Goal: Transaction & Acquisition: Purchase product/service

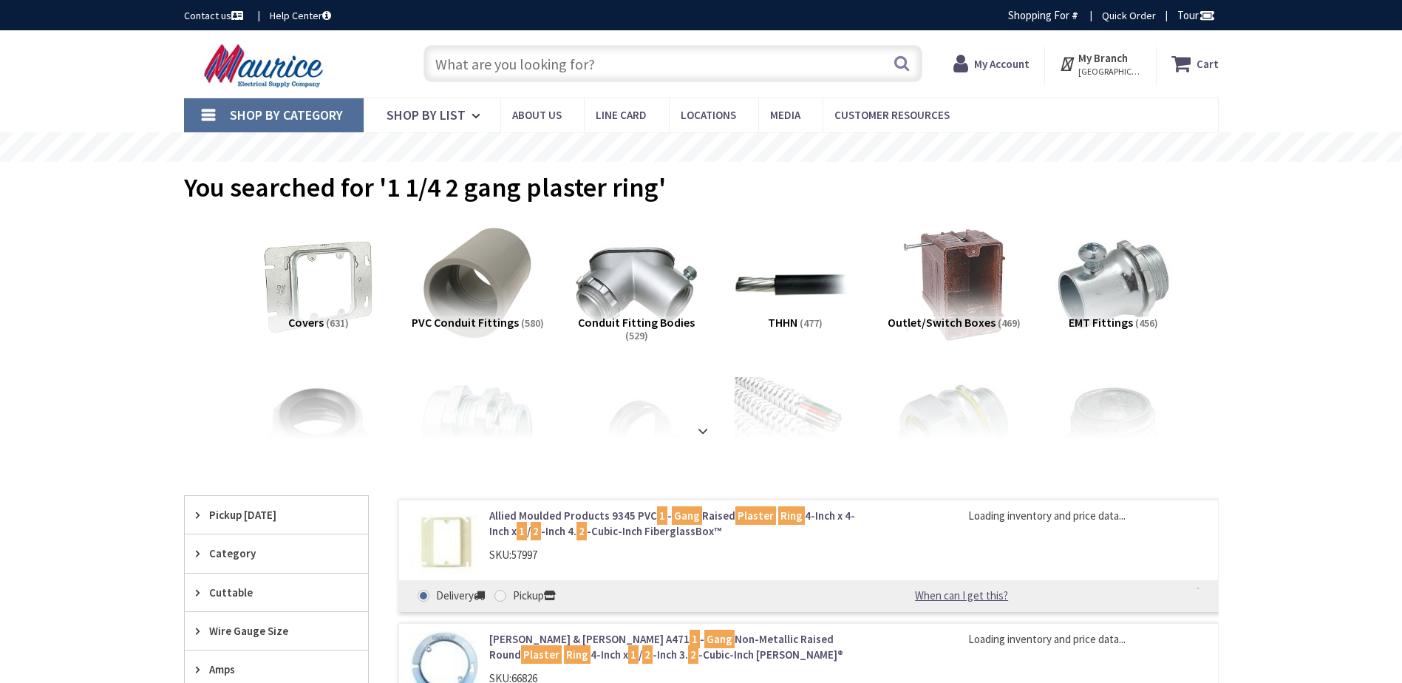
type input "[GEOGRAPHIC_DATA], [GEOGRAPHIC_DATA]"
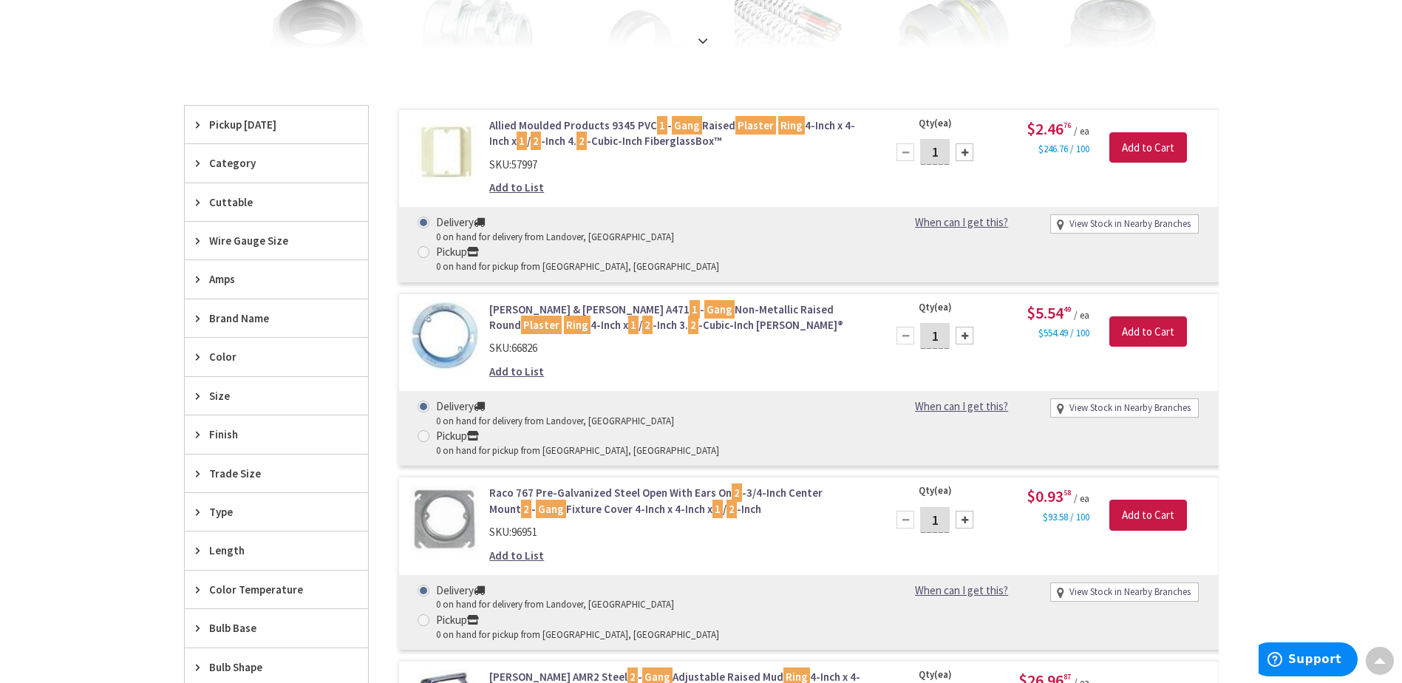
scroll to position [415, 0]
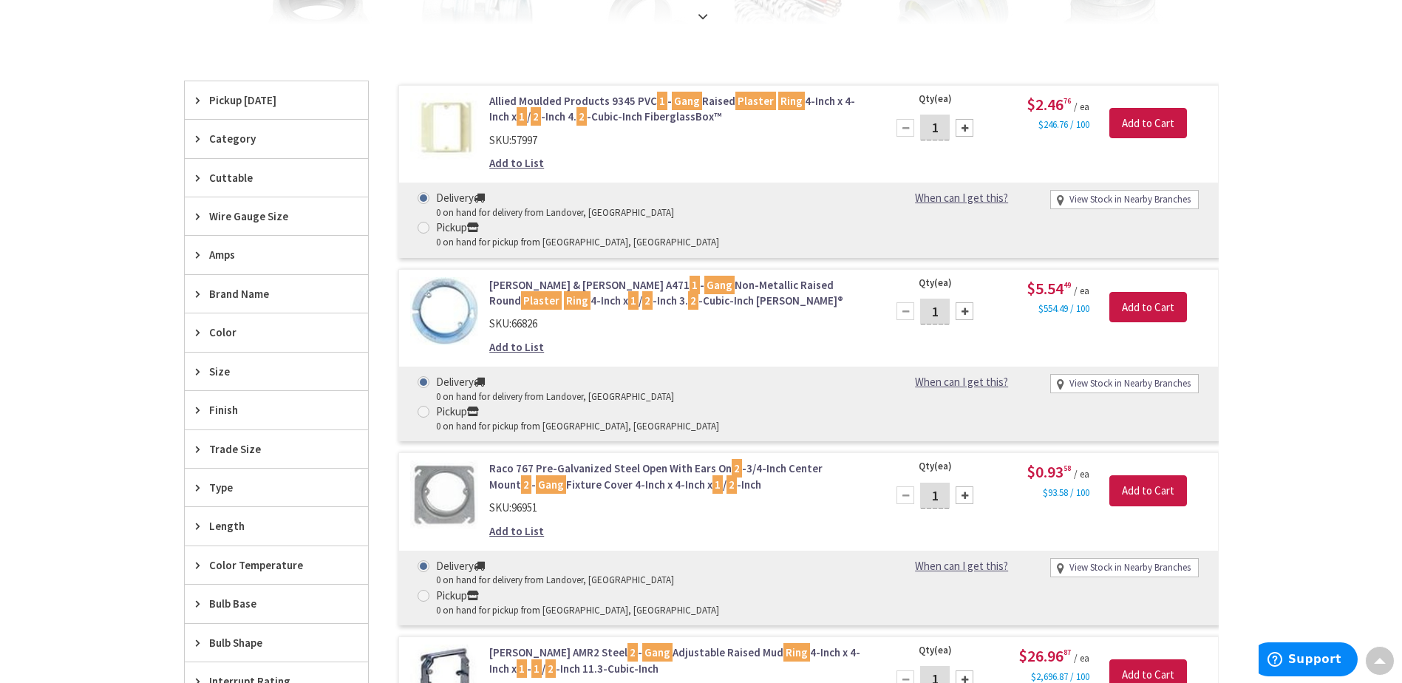
click at [967, 125] on div at bounding box center [965, 128] width 18 height 18
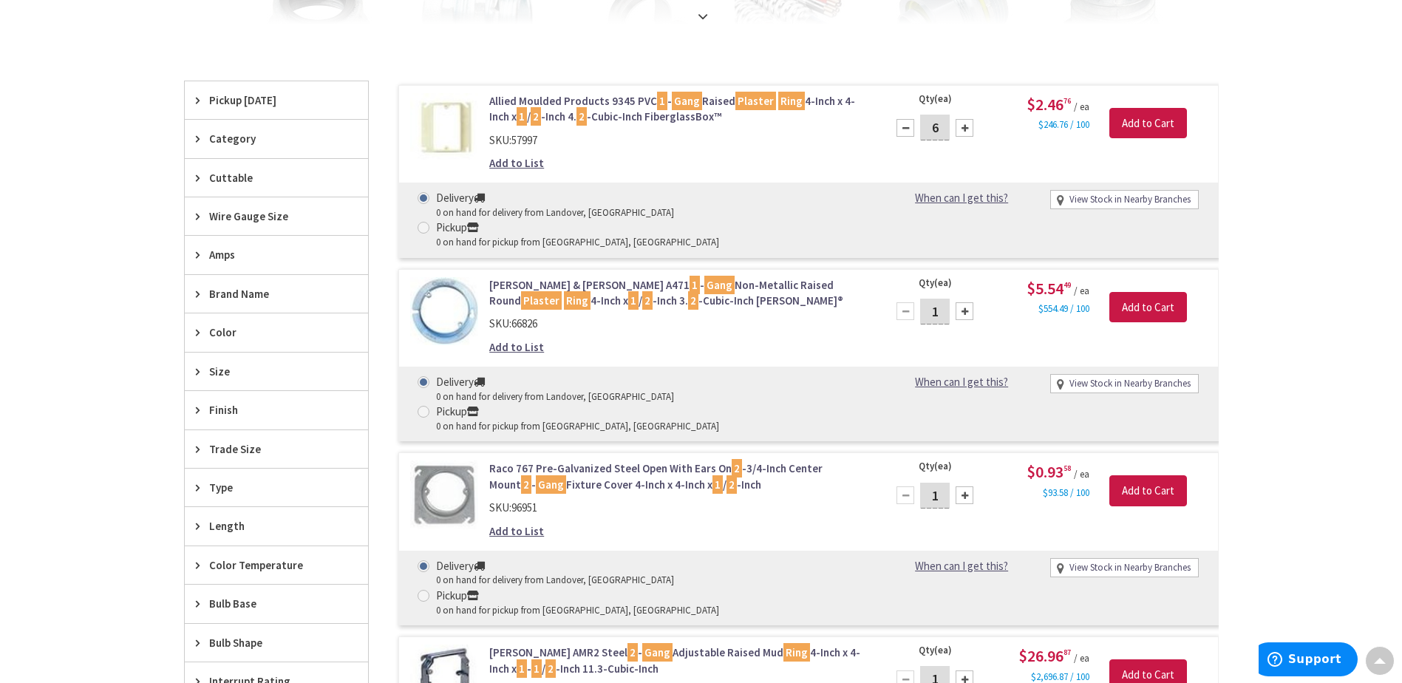
click at [967, 125] on div at bounding box center [965, 128] width 18 height 18
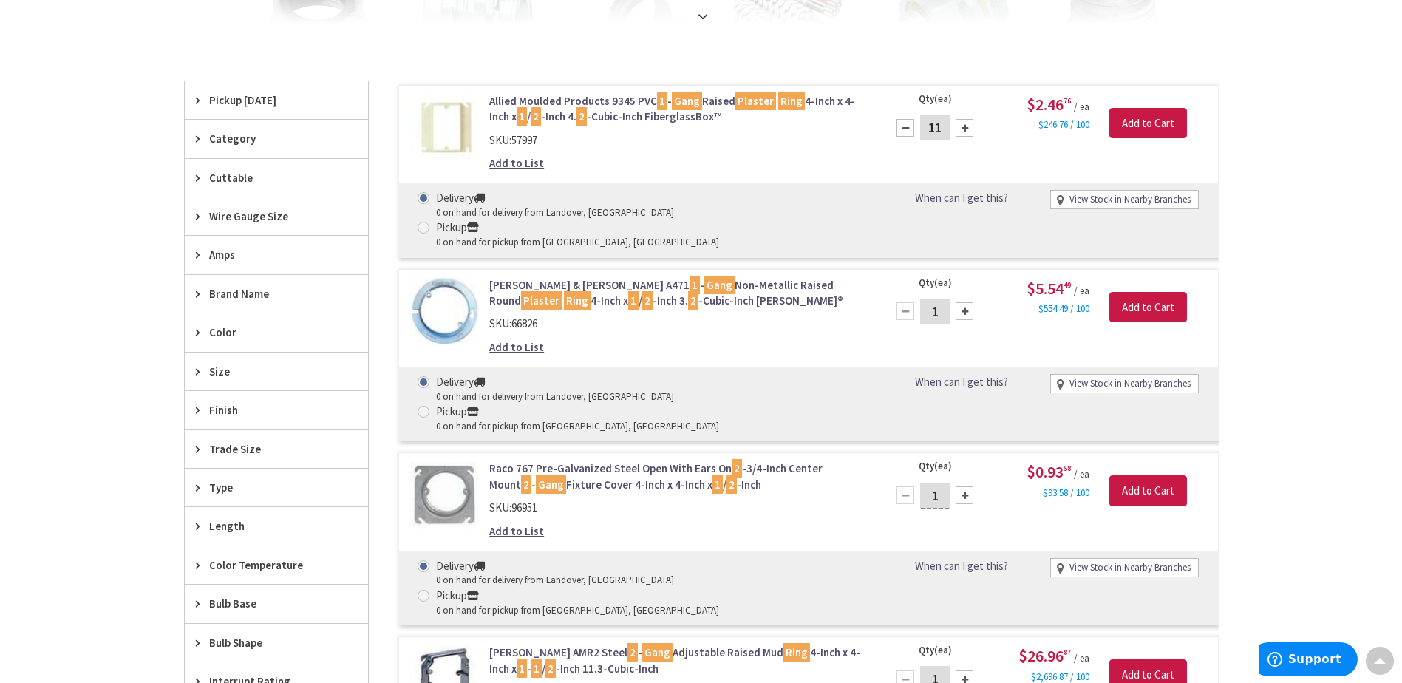
click at [967, 126] on div at bounding box center [965, 128] width 18 height 18
type input "13"
click at [1130, 130] on input "Add to Cart" at bounding box center [1149, 123] width 78 height 31
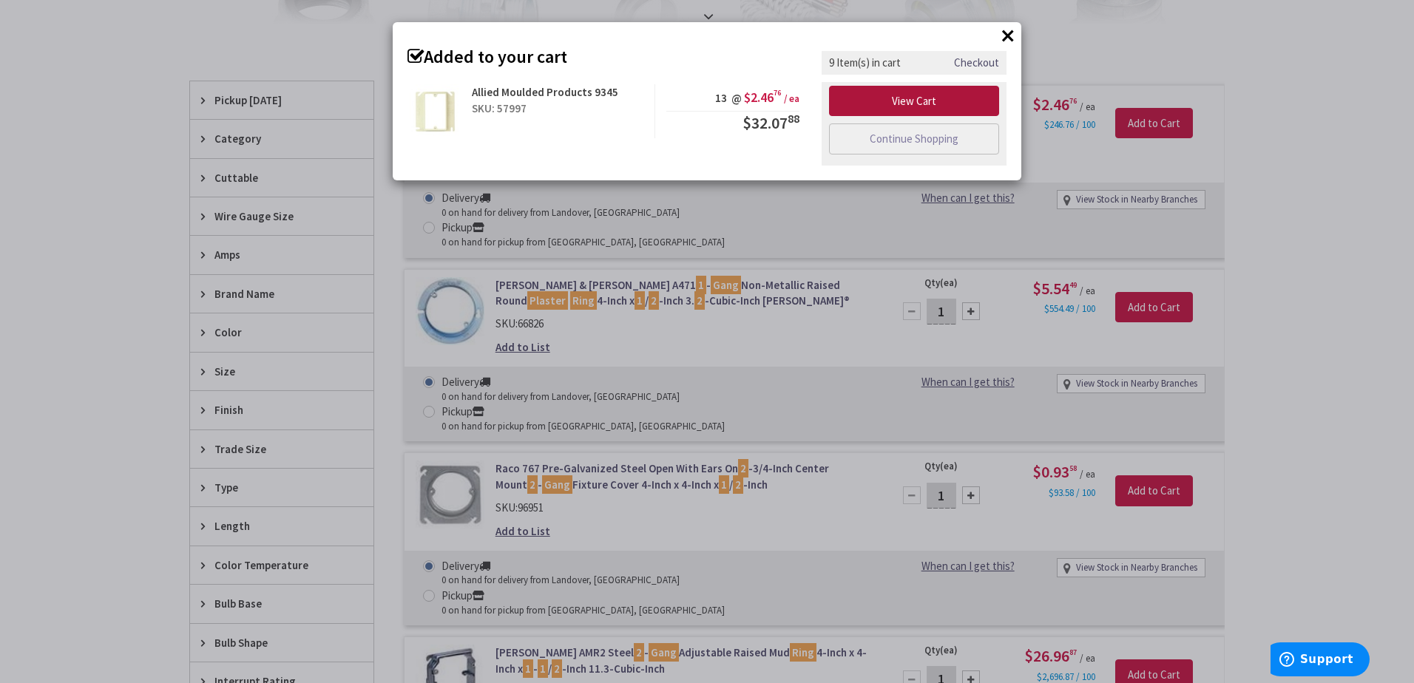
click at [926, 99] on link "View Cart" at bounding box center [914, 101] width 170 height 31
click at [897, 103] on link "View Cart" at bounding box center [914, 101] width 170 height 31
click at [1009, 37] on button "×" at bounding box center [1008, 35] width 22 height 22
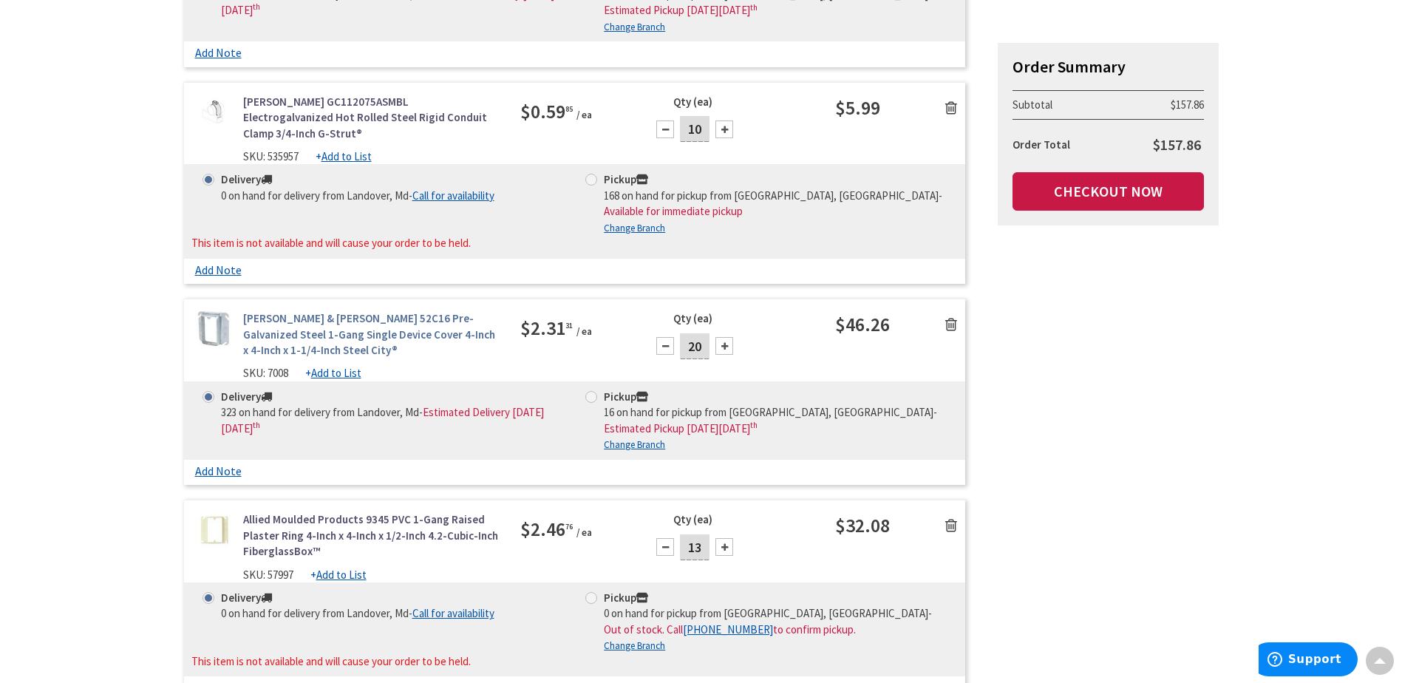
scroll to position [1552, 0]
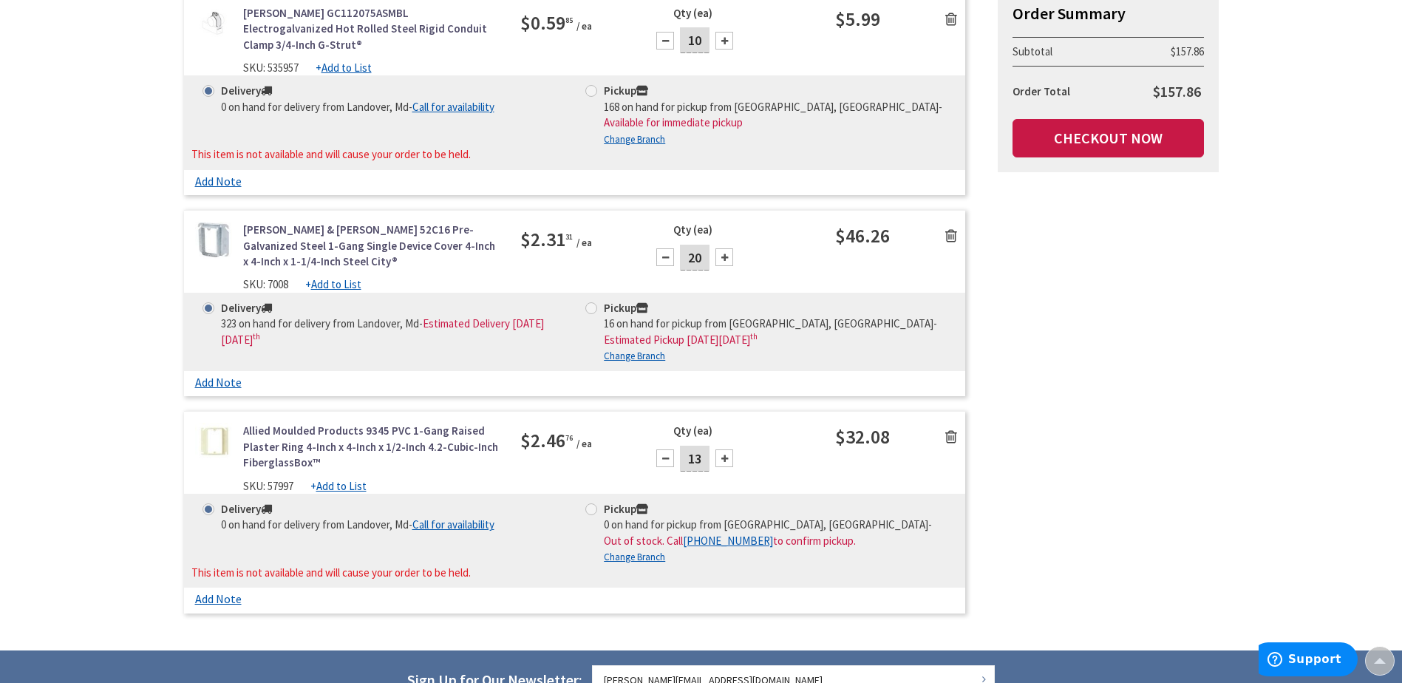
click at [955, 228] on icon at bounding box center [952, 235] width 12 height 15
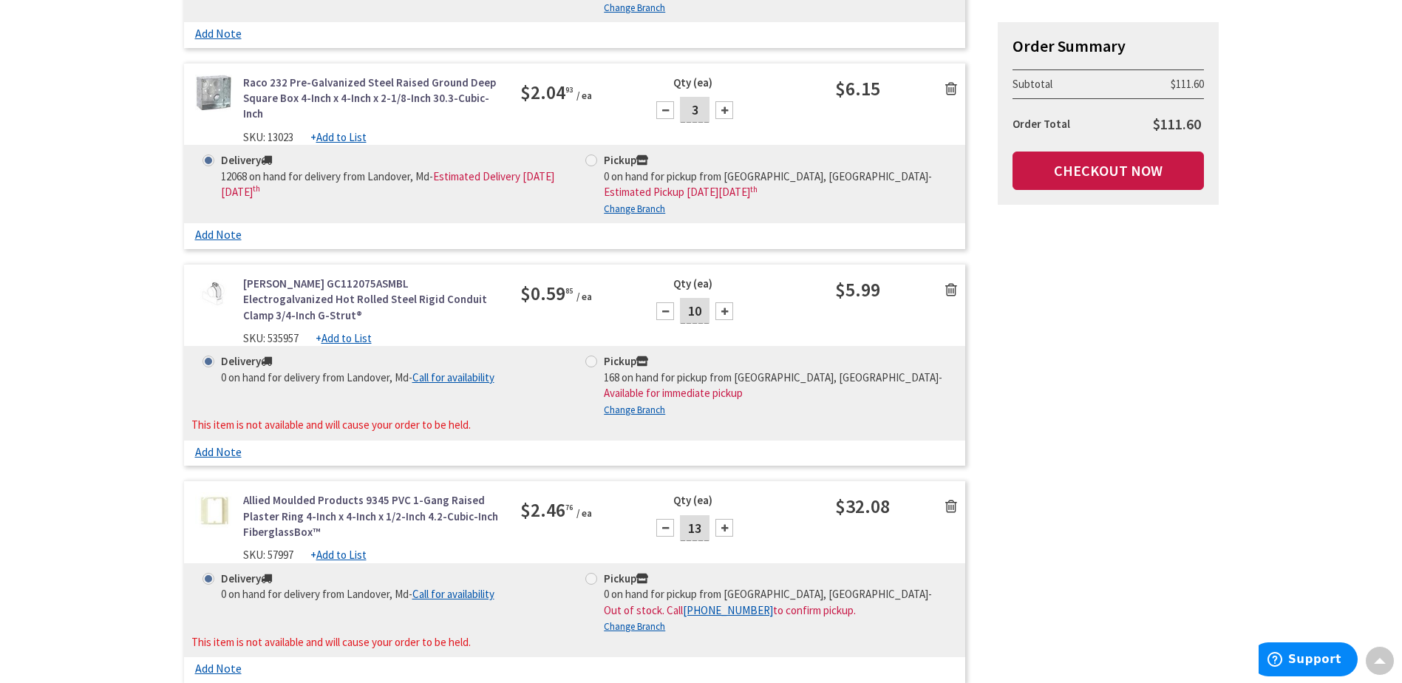
scroll to position [1257, 0]
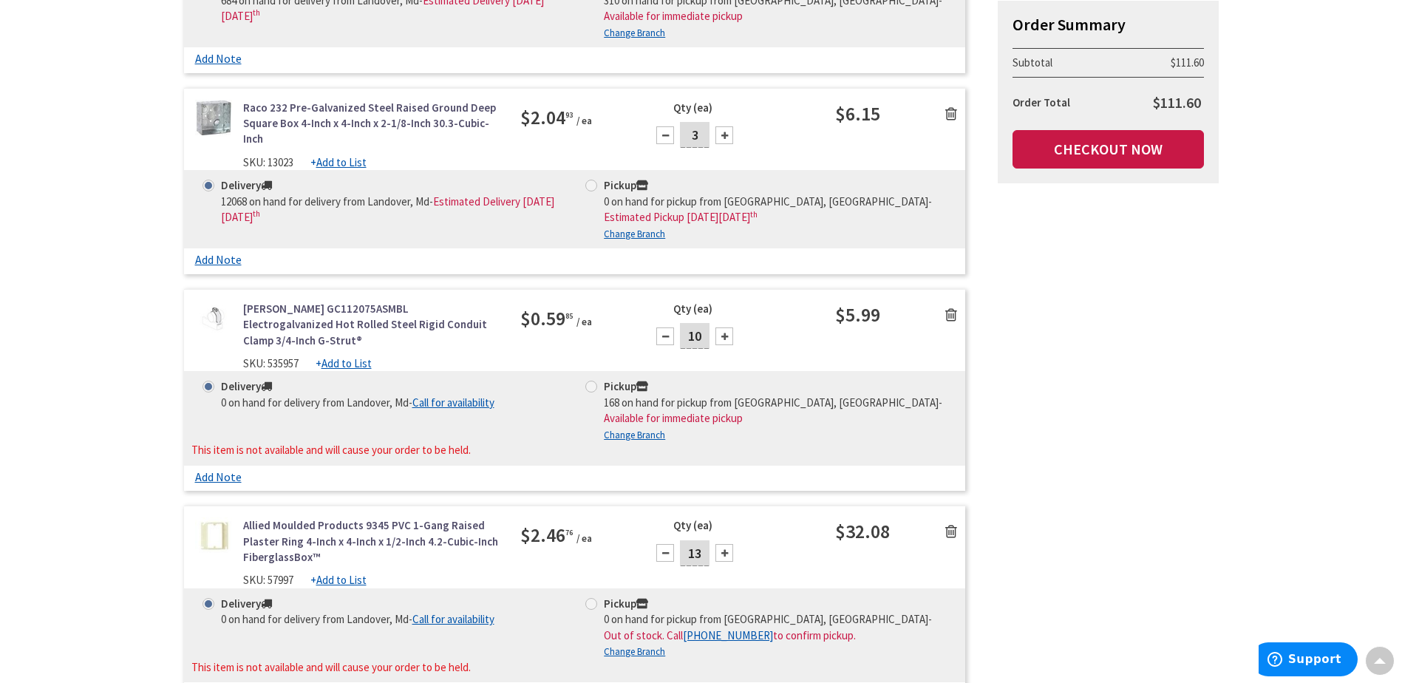
click at [721, 328] on div at bounding box center [725, 337] width 18 height 18
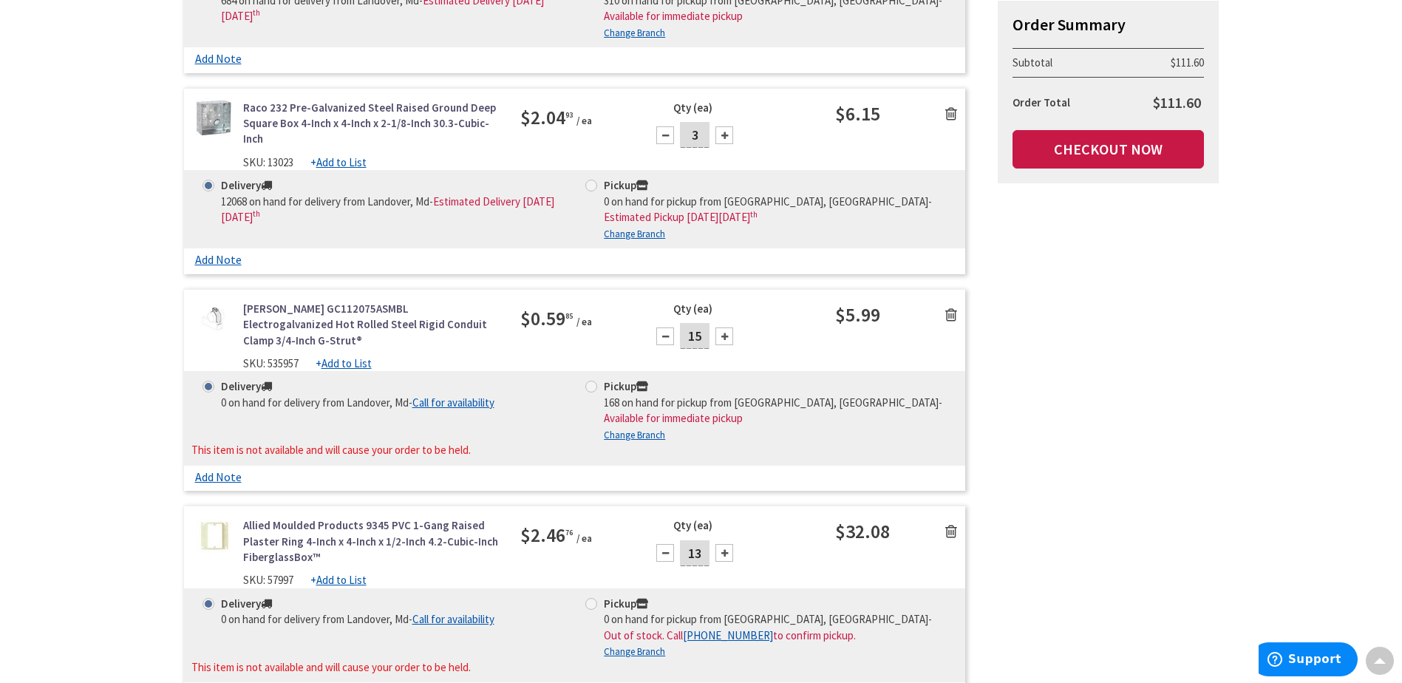
click at [721, 328] on div at bounding box center [725, 337] width 18 height 18
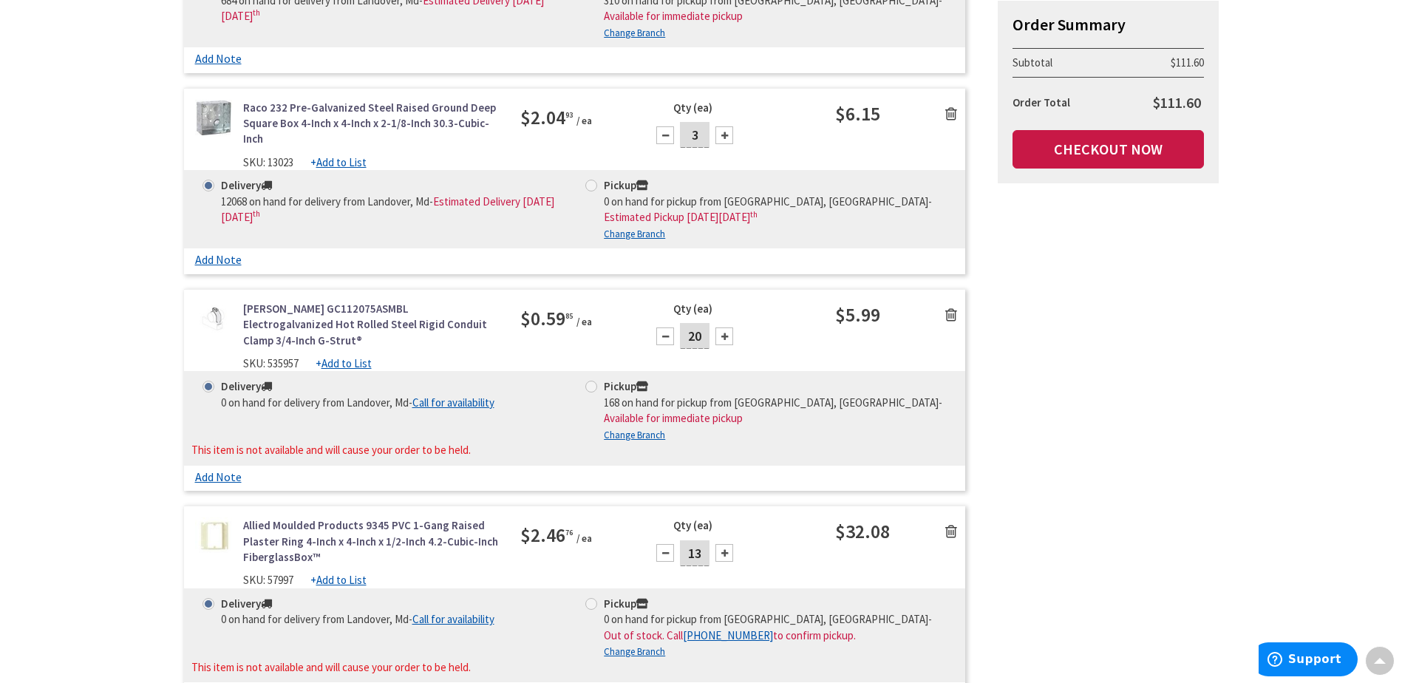
click at [721, 328] on div at bounding box center [725, 337] width 18 height 18
click at [722, 328] on div at bounding box center [725, 337] width 18 height 18
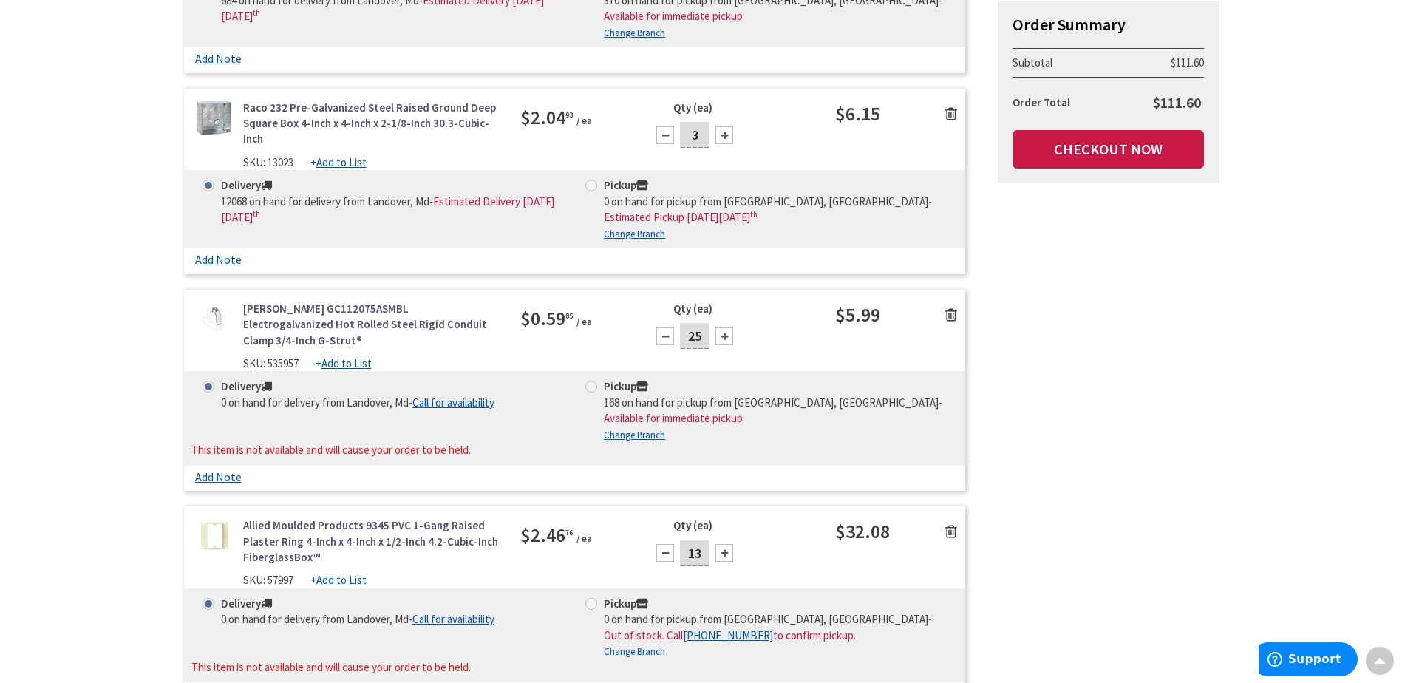
click at [722, 328] on div at bounding box center [725, 337] width 18 height 18
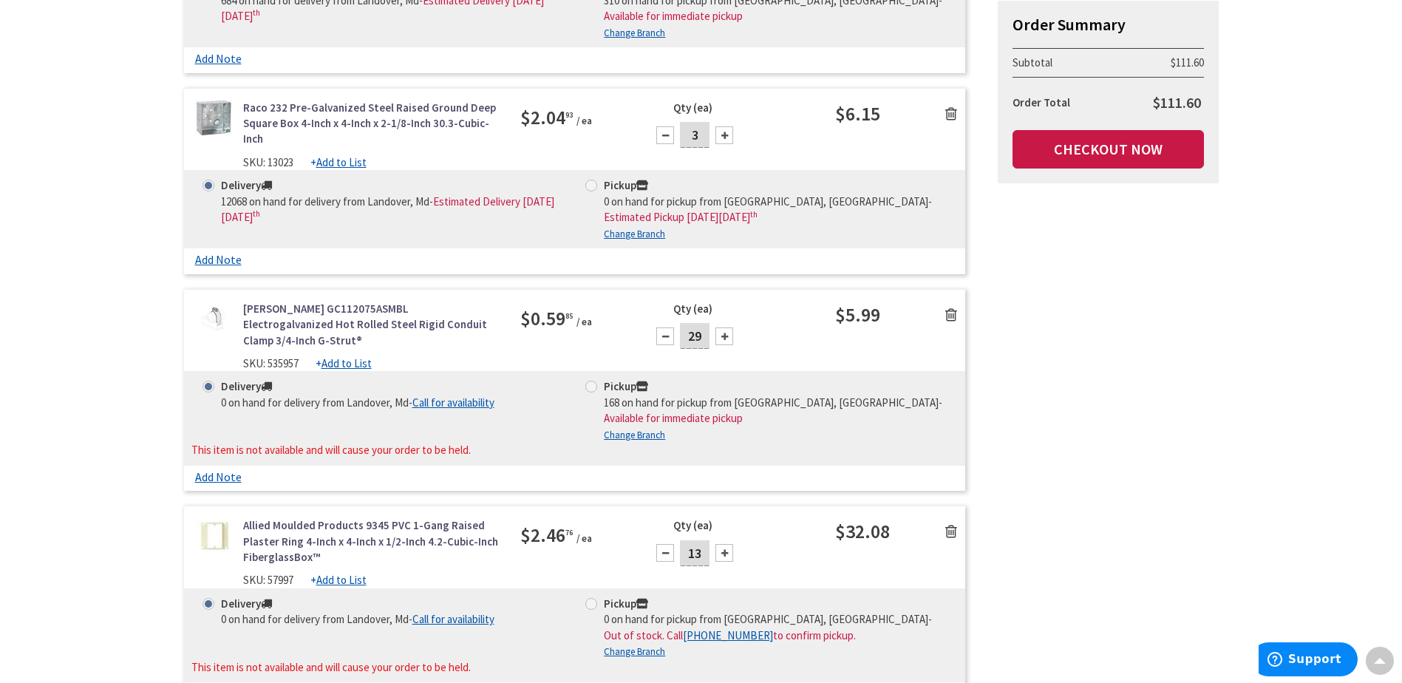
type input "30"
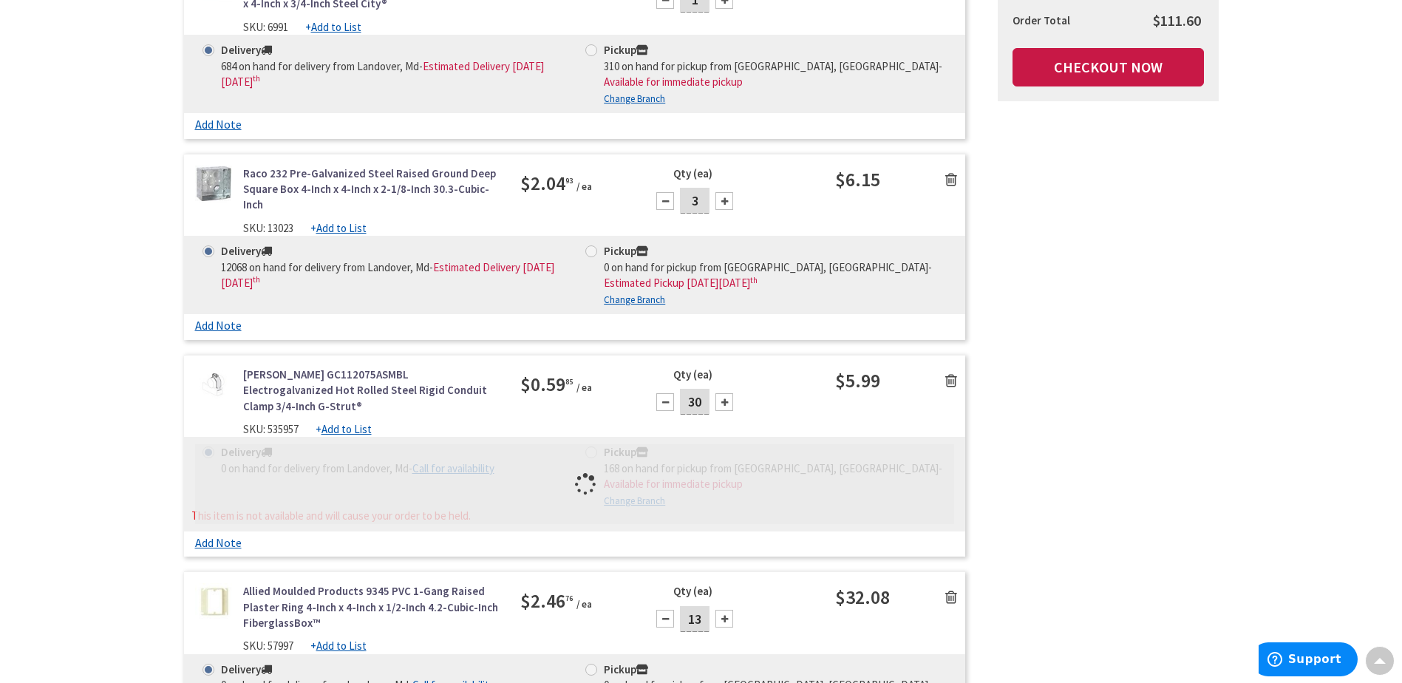
scroll to position [1109, 0]
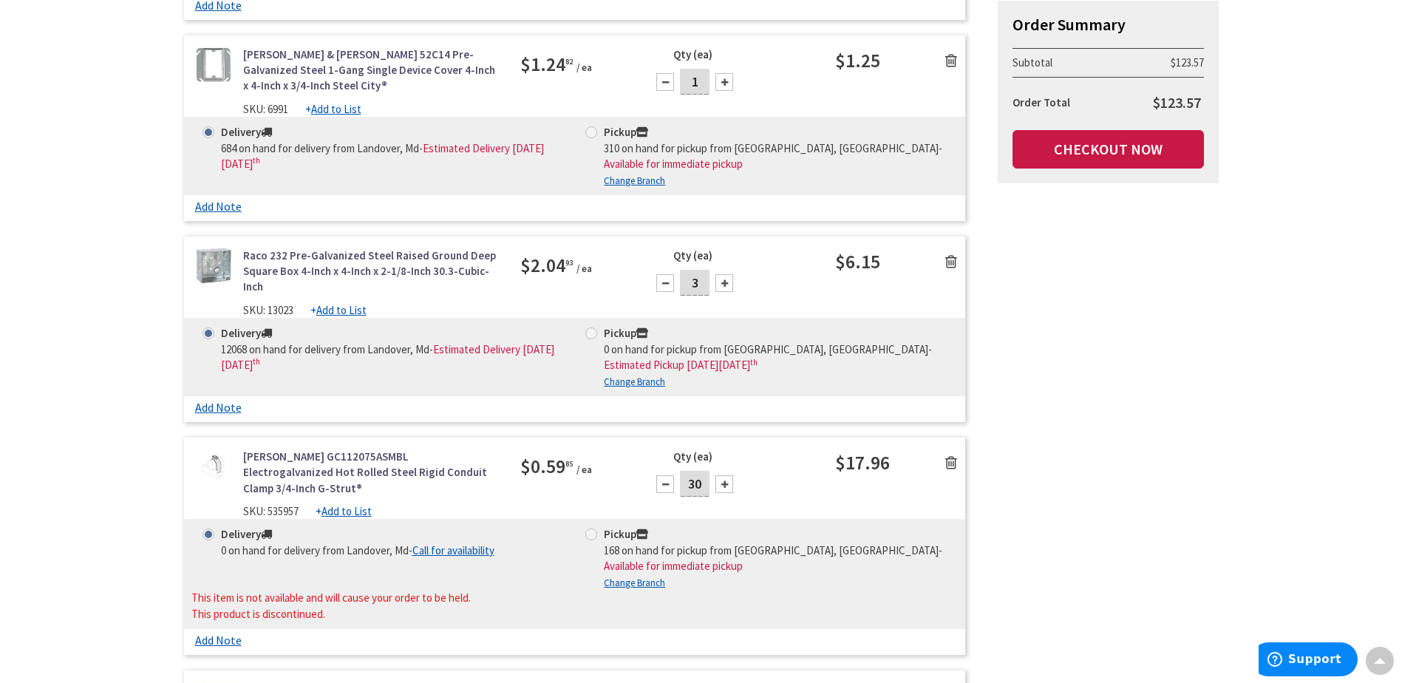
click at [724, 274] on div at bounding box center [725, 283] width 18 height 18
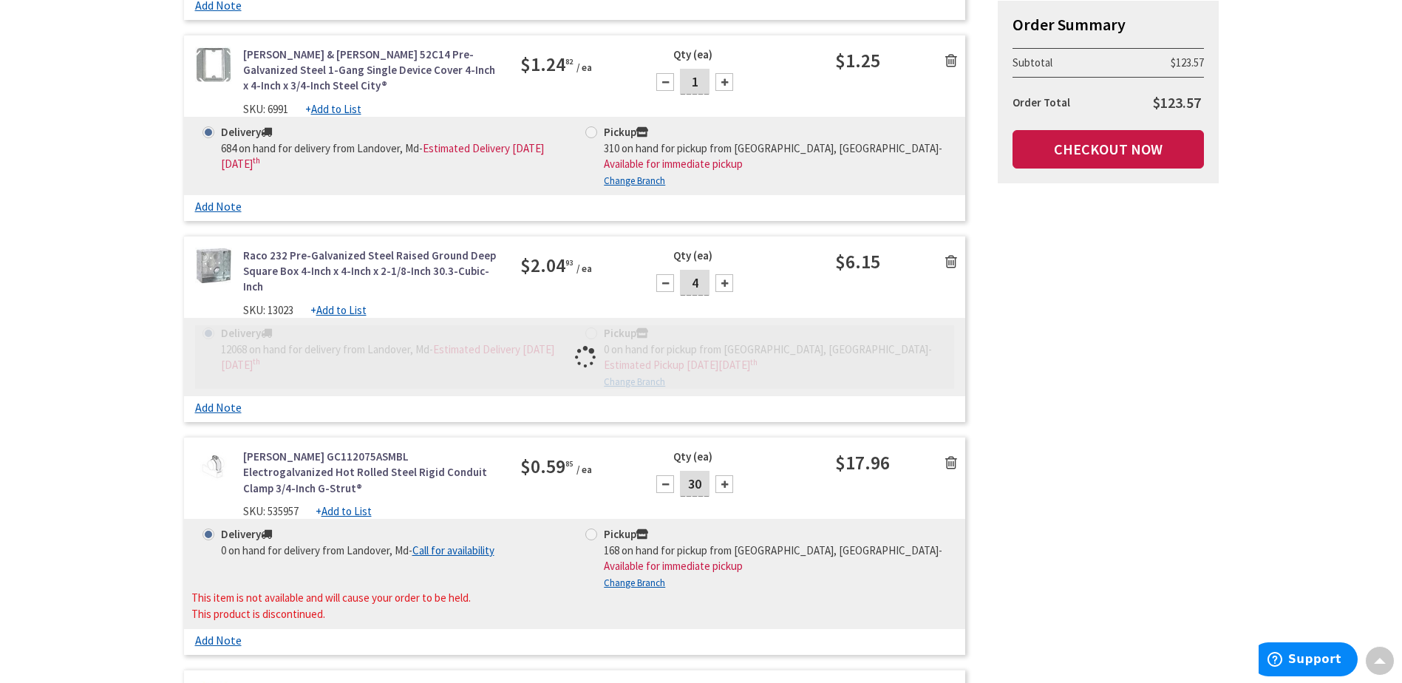
drag, startPoint x: 710, startPoint y: 276, endPoint x: 681, endPoint y: 282, distance: 29.4
click at [681, 282] on input "4" at bounding box center [695, 283] width 30 height 26
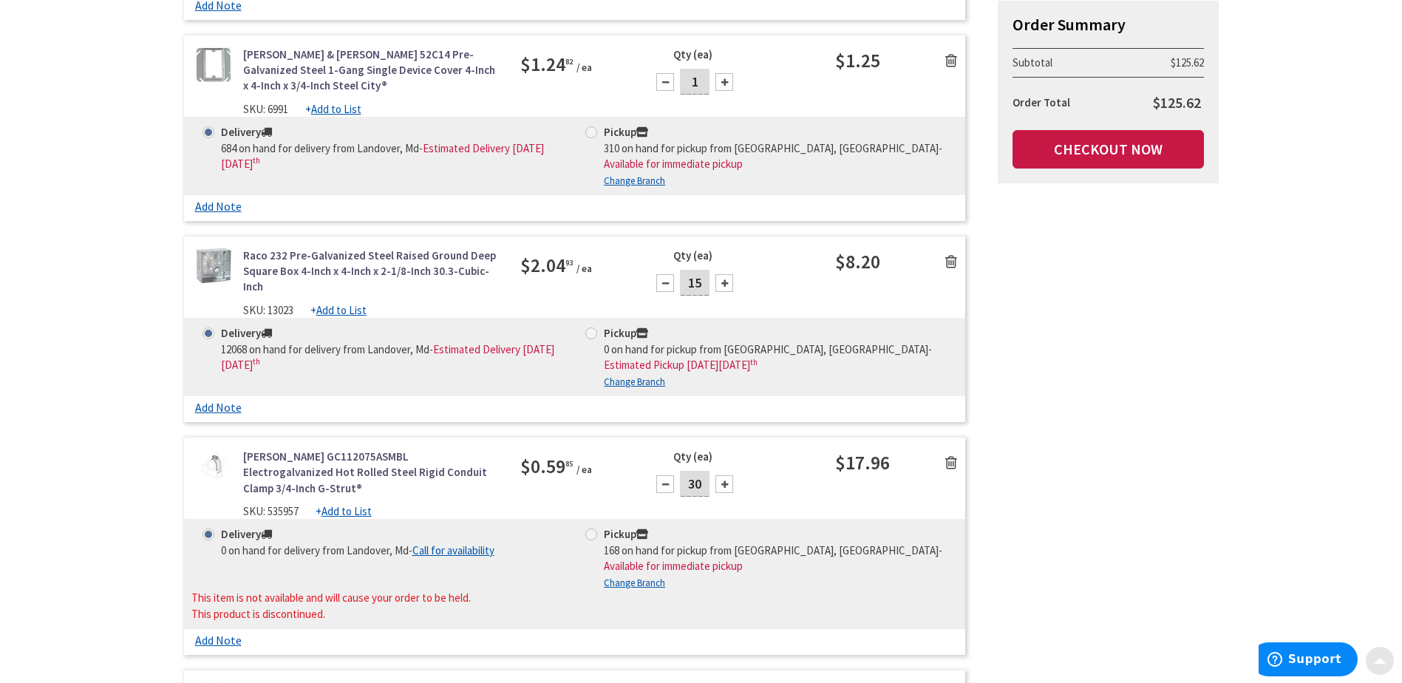
type input "15"
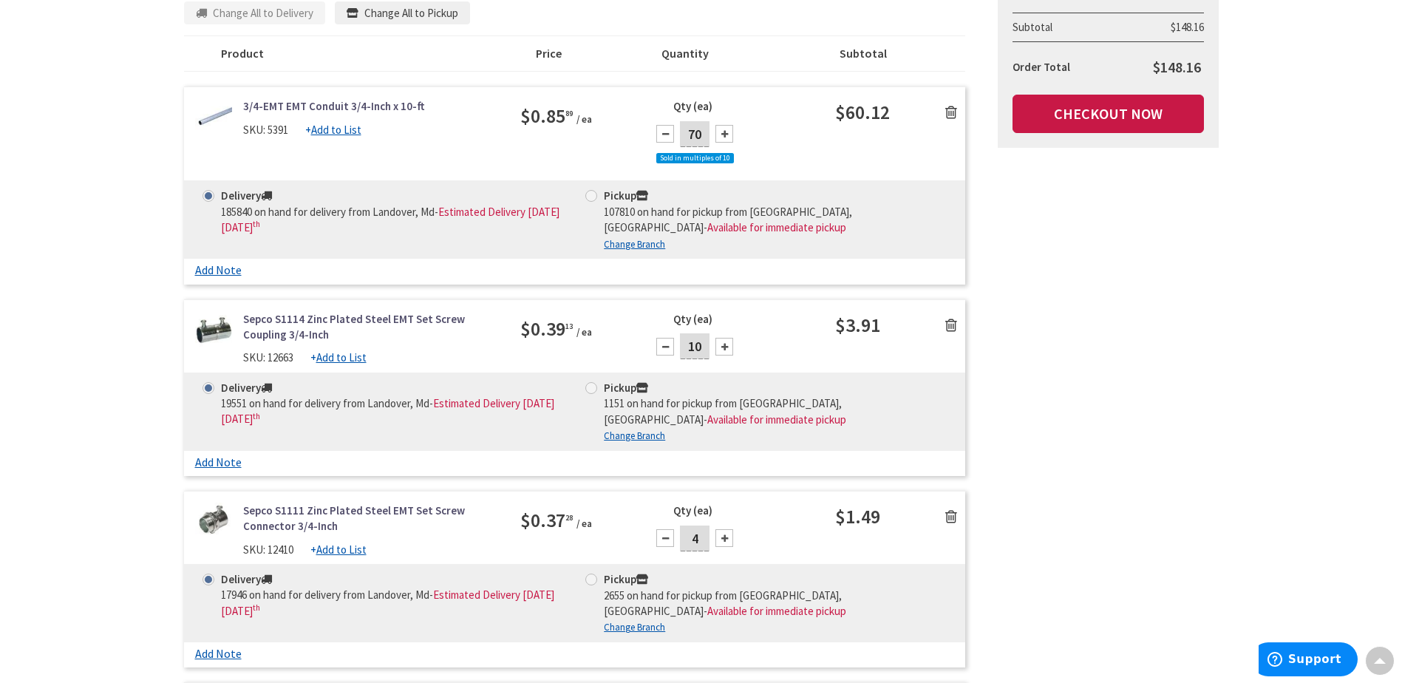
scroll to position [74, 0]
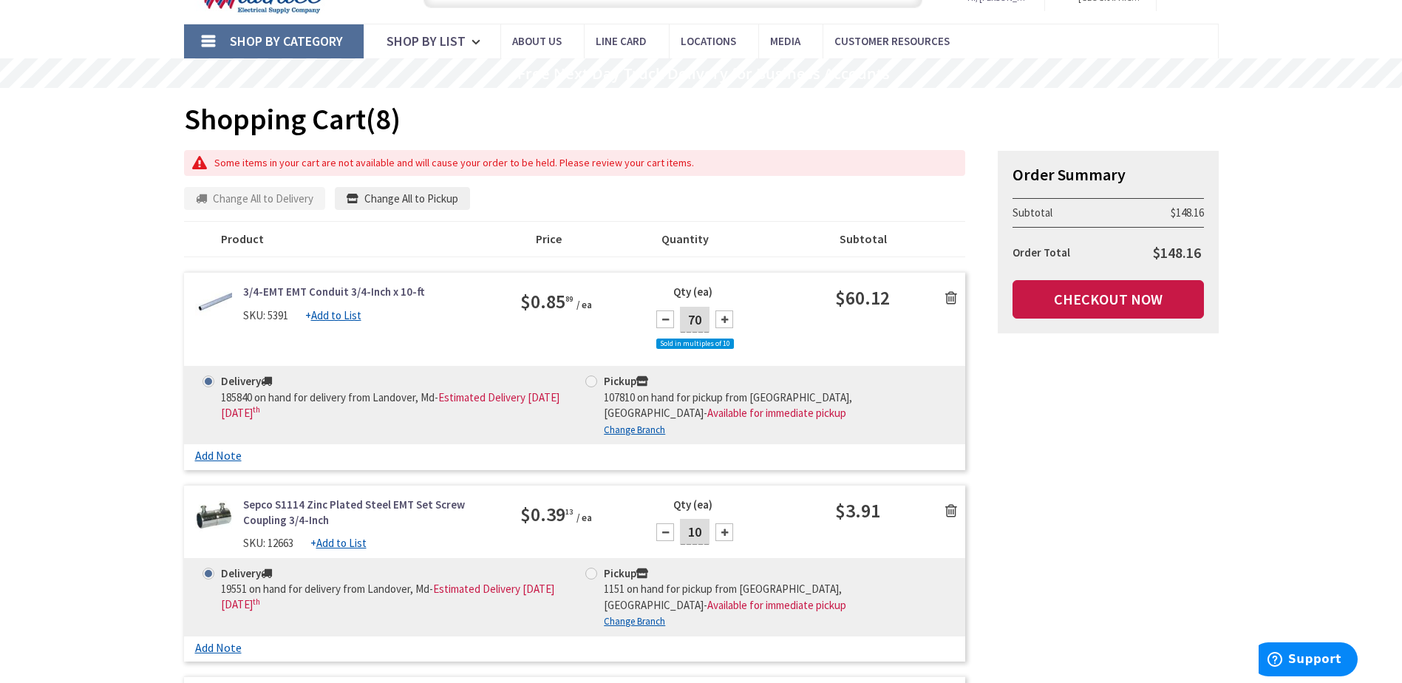
click at [723, 321] on div at bounding box center [725, 319] width 18 height 18
click at [724, 319] on div at bounding box center [725, 319] width 18 height 18
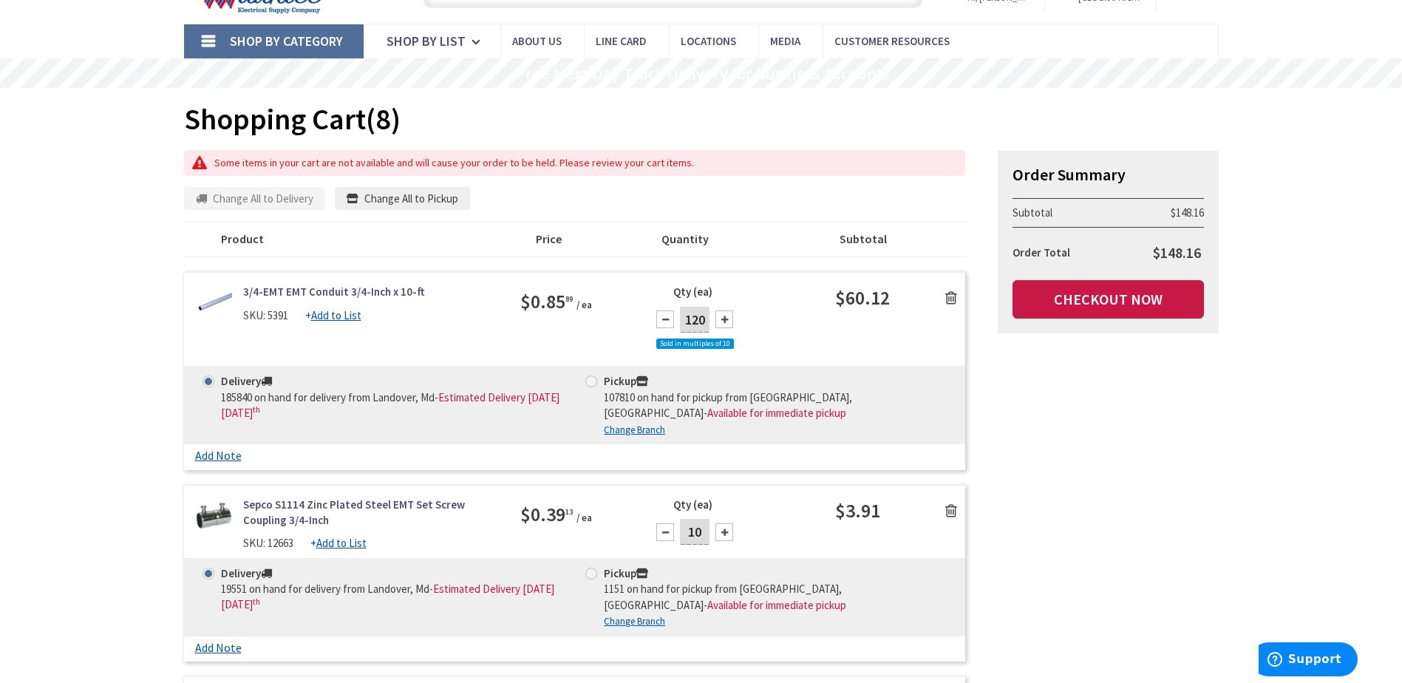
click at [725, 319] on div at bounding box center [725, 319] width 18 height 18
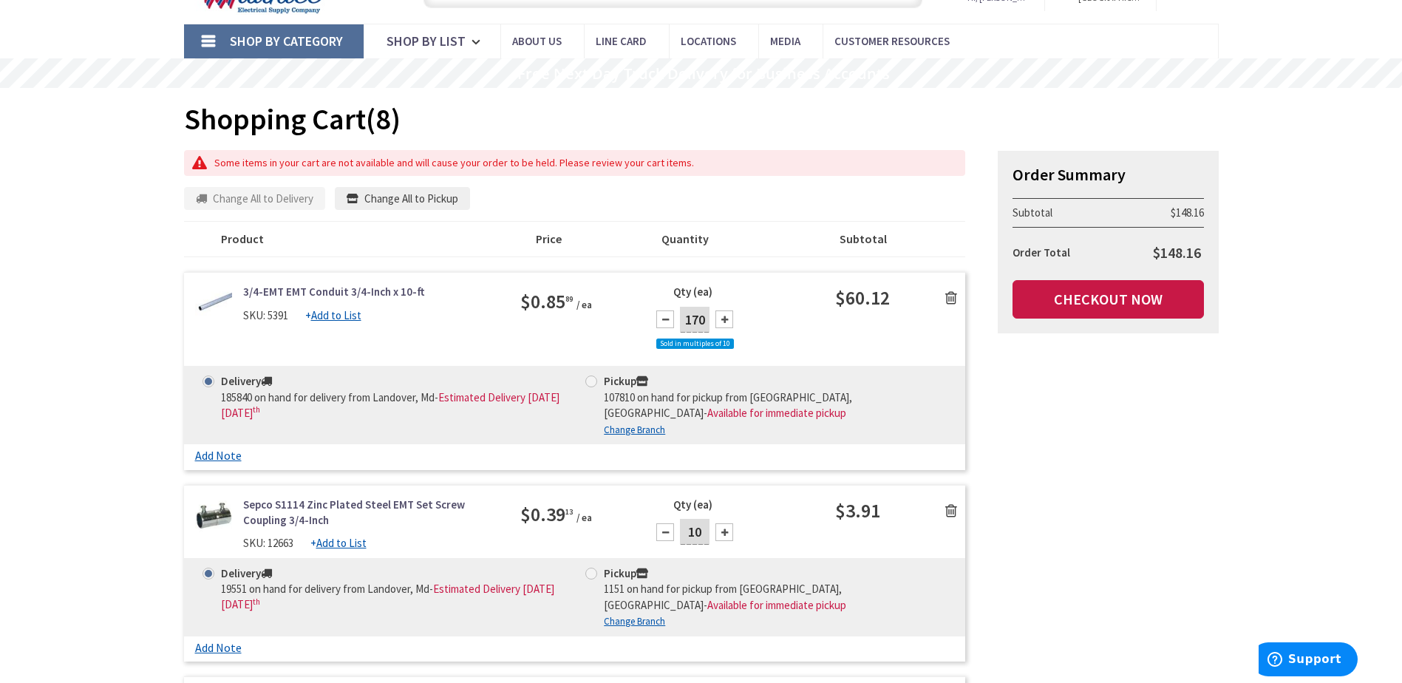
click at [725, 319] on div at bounding box center [725, 319] width 18 height 18
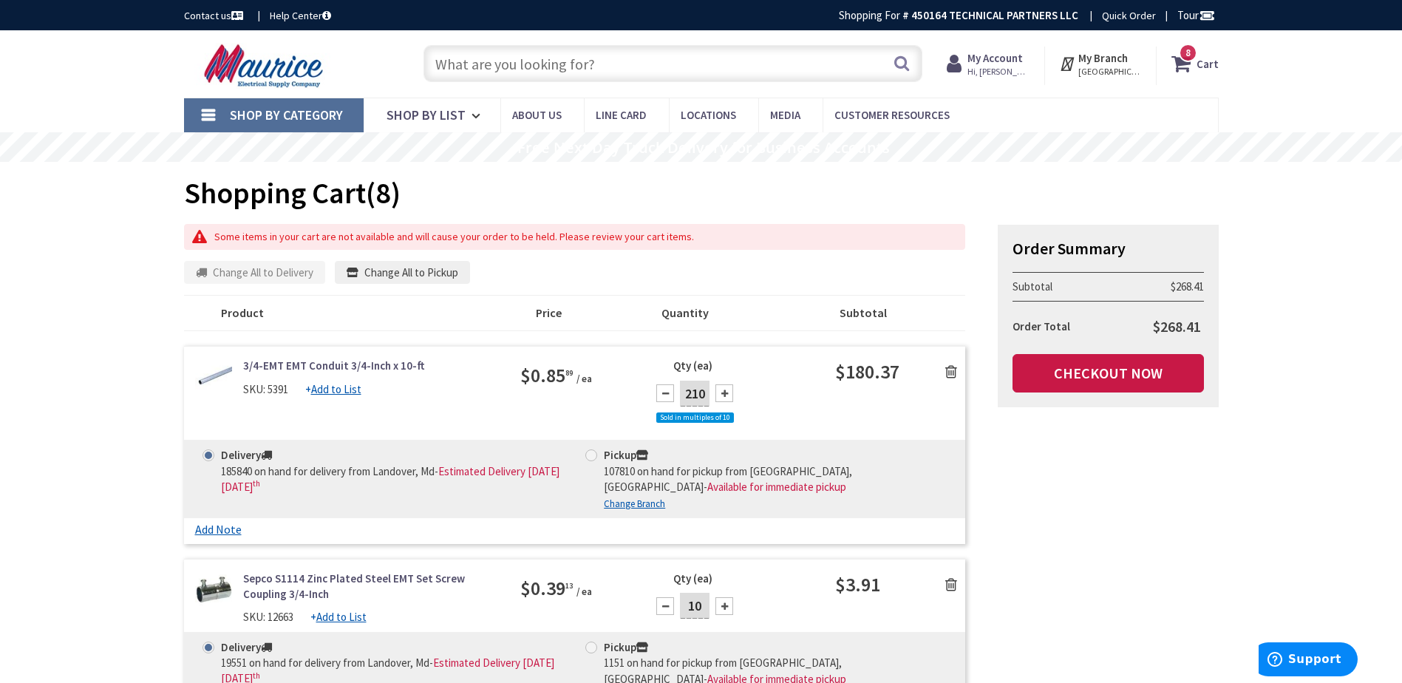
scroll to position [148, 0]
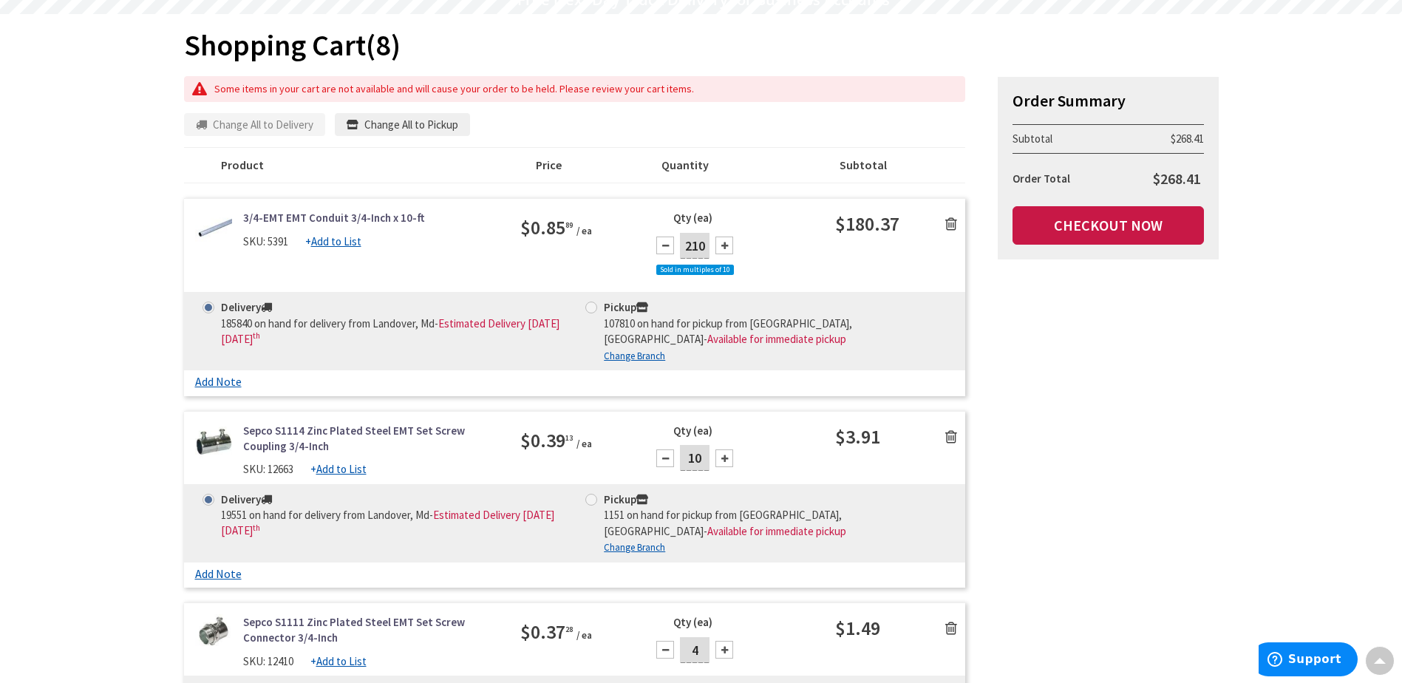
click at [723, 245] on div at bounding box center [725, 246] width 18 height 18
click at [663, 245] on div at bounding box center [665, 246] width 18 height 18
type input "200"
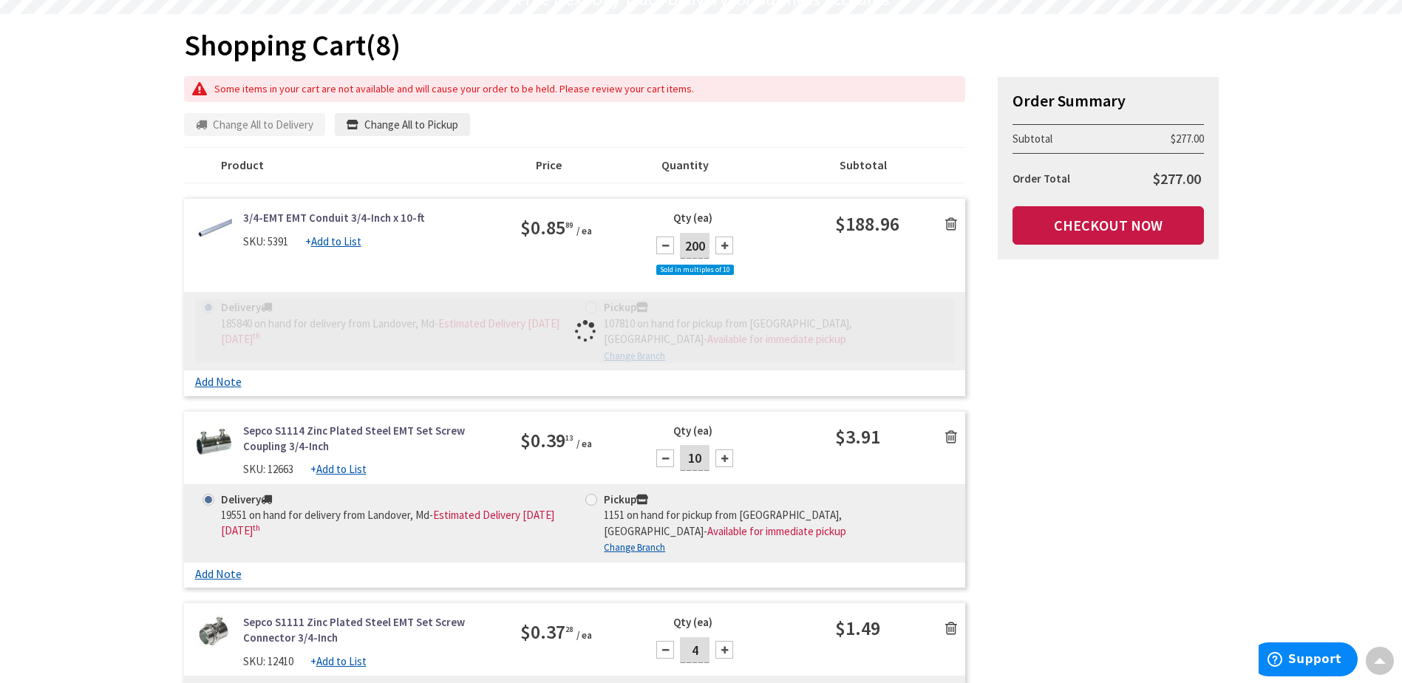
click at [774, 249] on div "Qty (ea) 200 Sold in multiples of 10" at bounding box center [736, 251] width 195 height 82
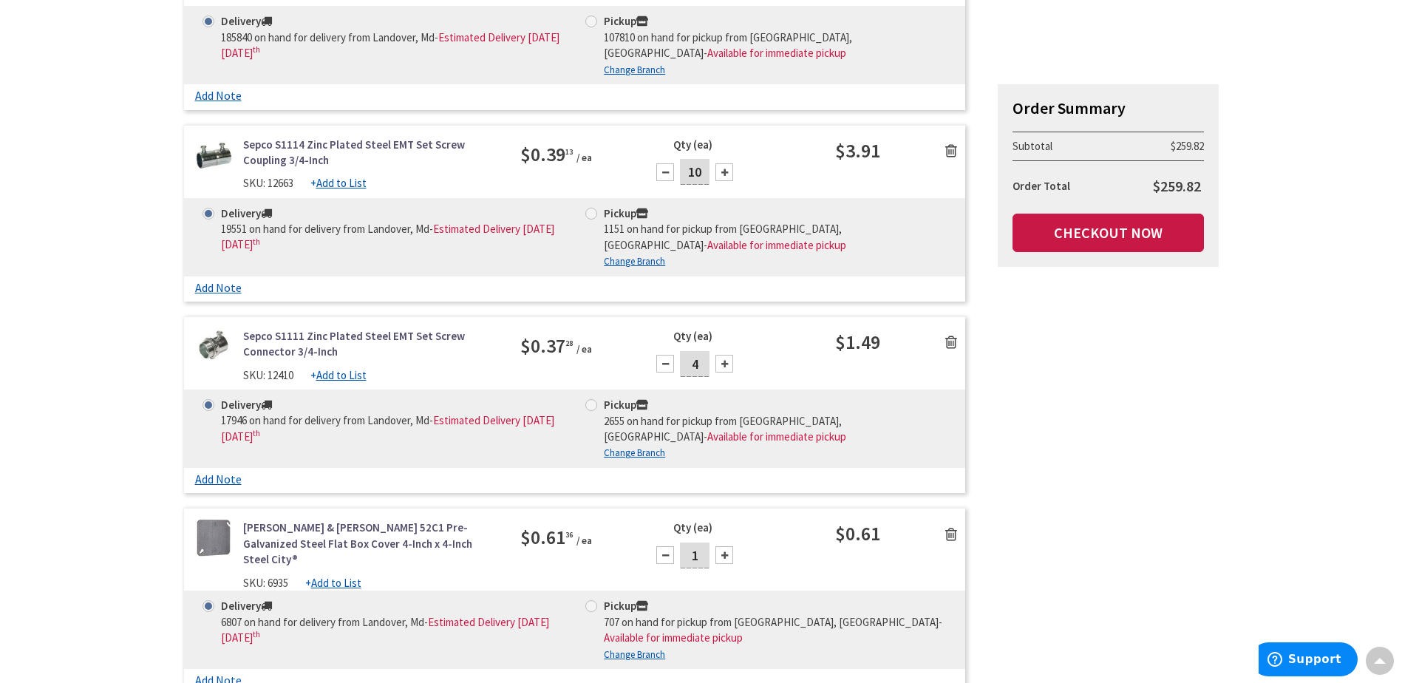
scroll to position [517, 0]
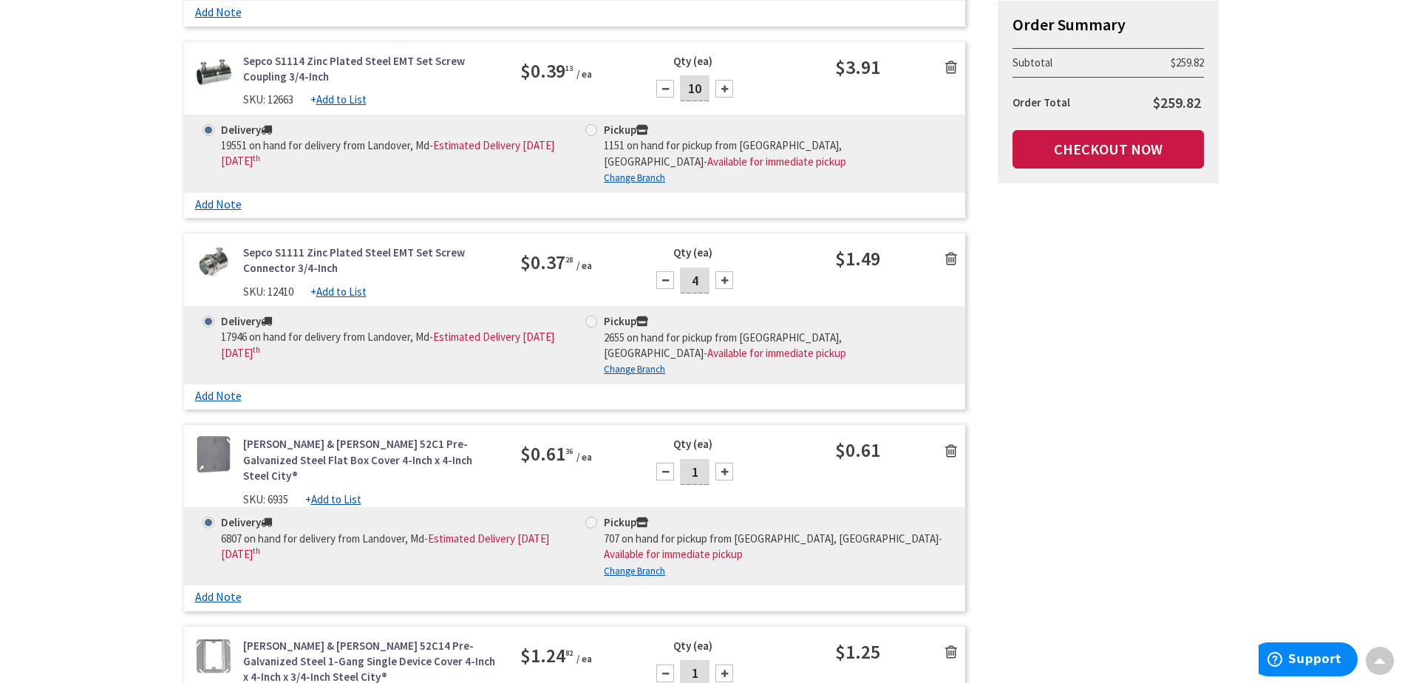
click at [722, 279] on div at bounding box center [725, 280] width 18 height 18
click at [723, 279] on div at bounding box center [725, 280] width 18 height 18
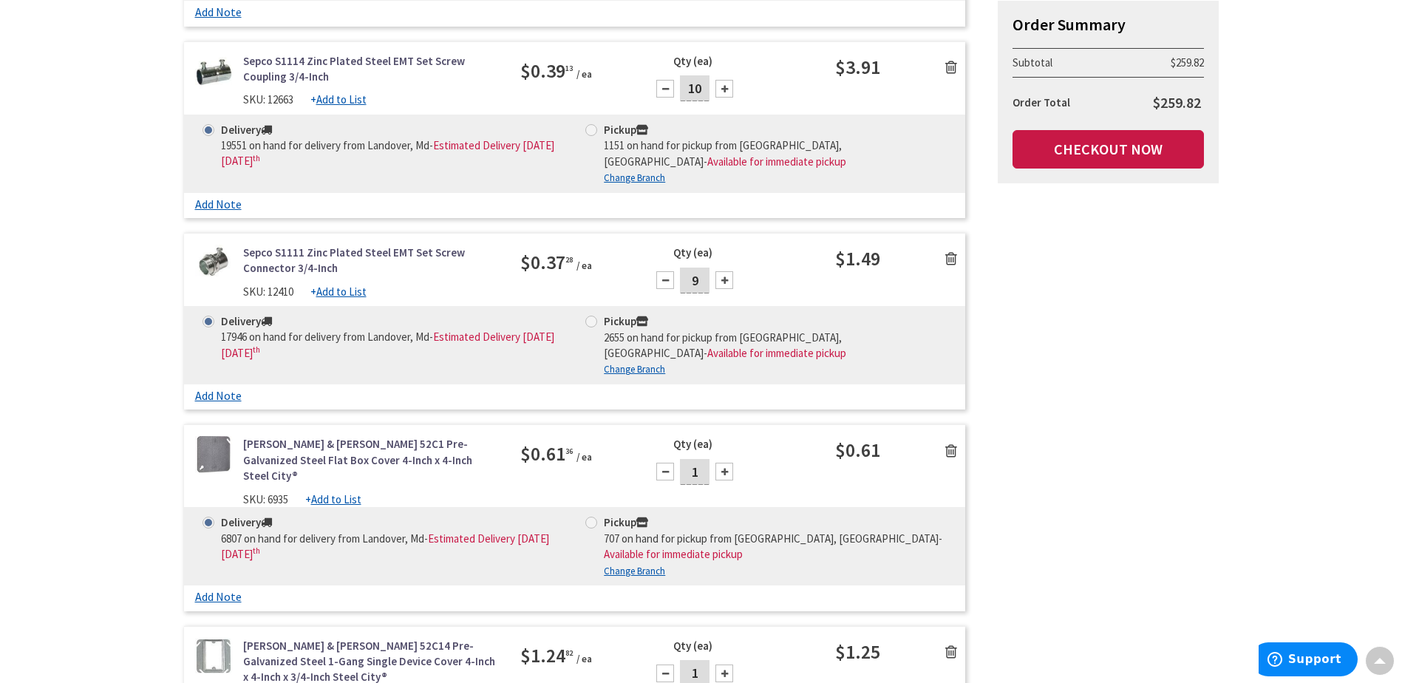
click at [724, 279] on div at bounding box center [725, 280] width 18 height 18
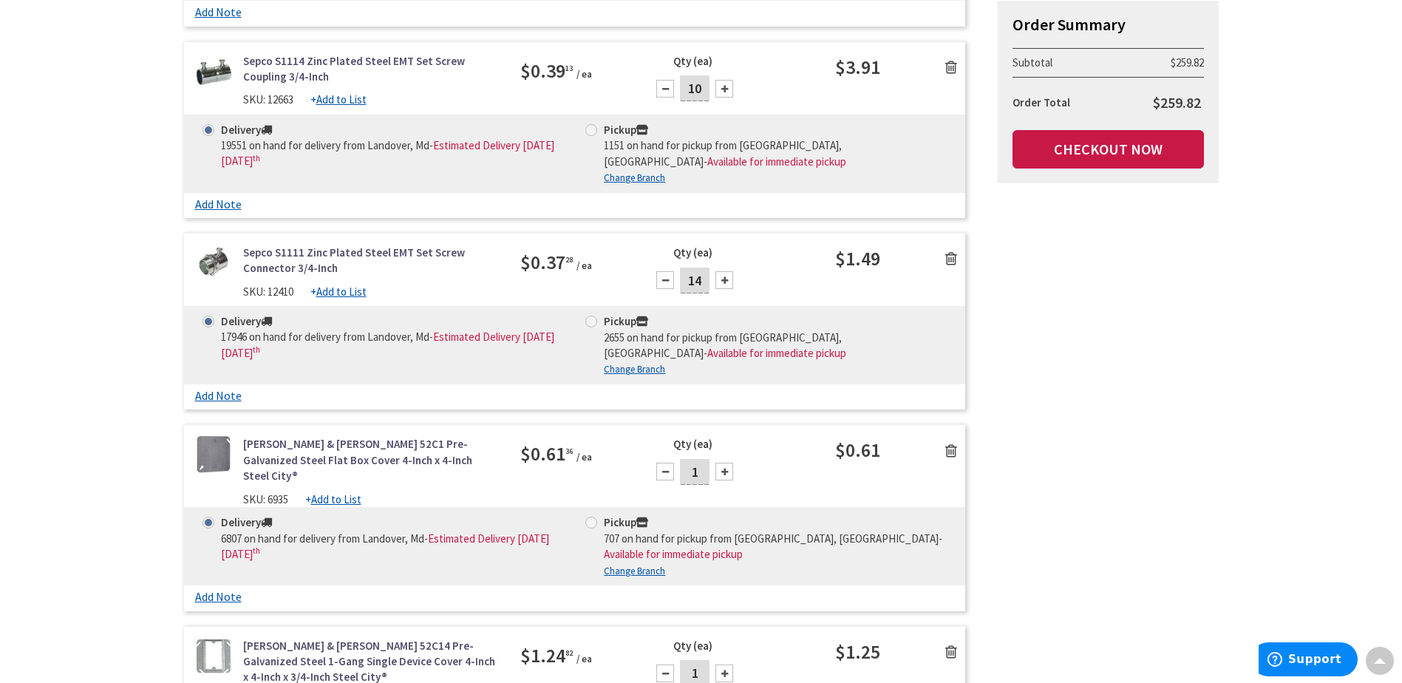
click at [724, 279] on div at bounding box center [725, 280] width 18 height 18
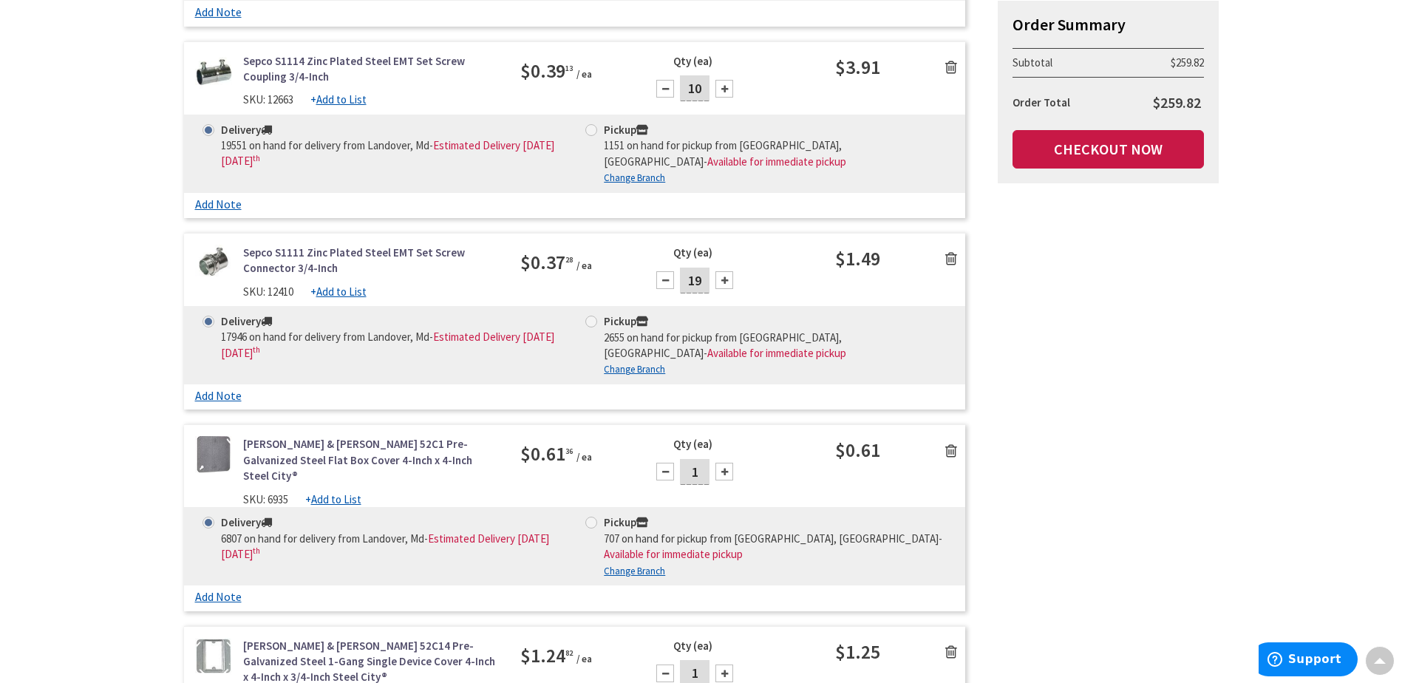
click at [724, 278] on div at bounding box center [725, 280] width 18 height 18
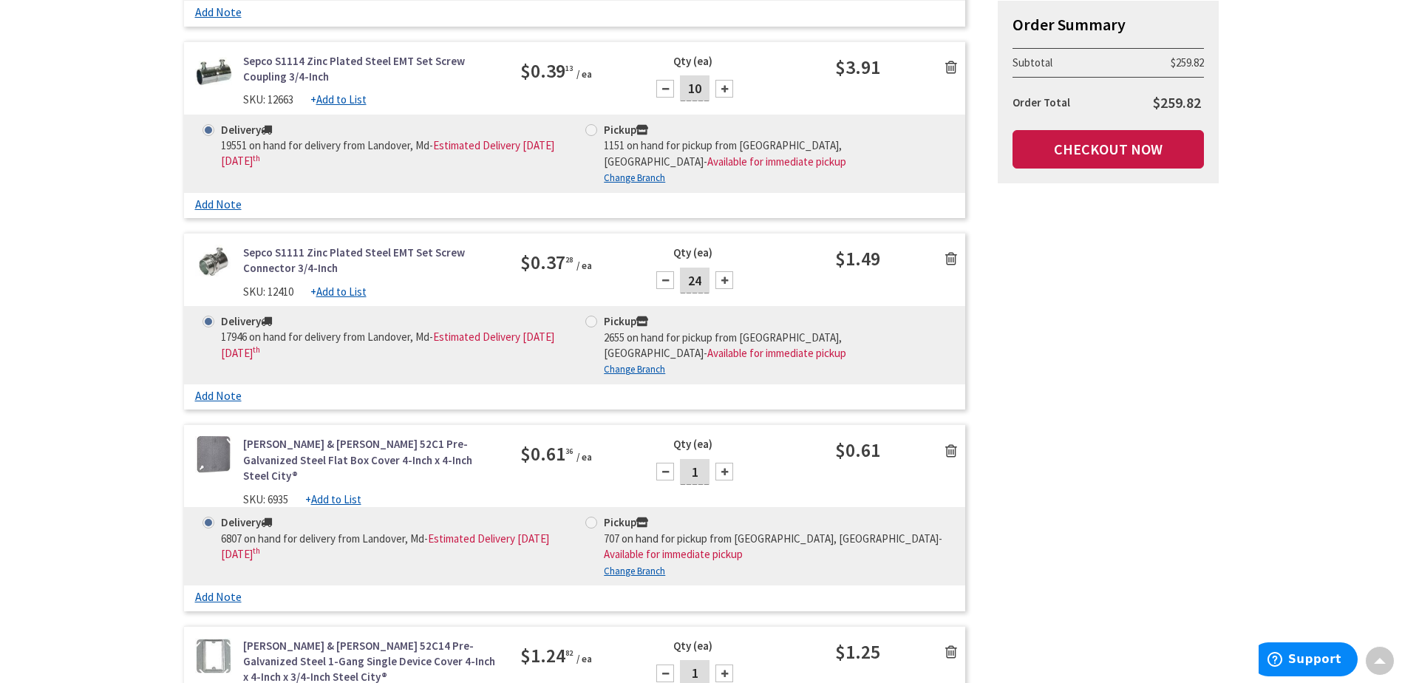
click at [724, 278] on div at bounding box center [725, 280] width 18 height 18
click at [724, 277] on div at bounding box center [725, 280] width 18 height 18
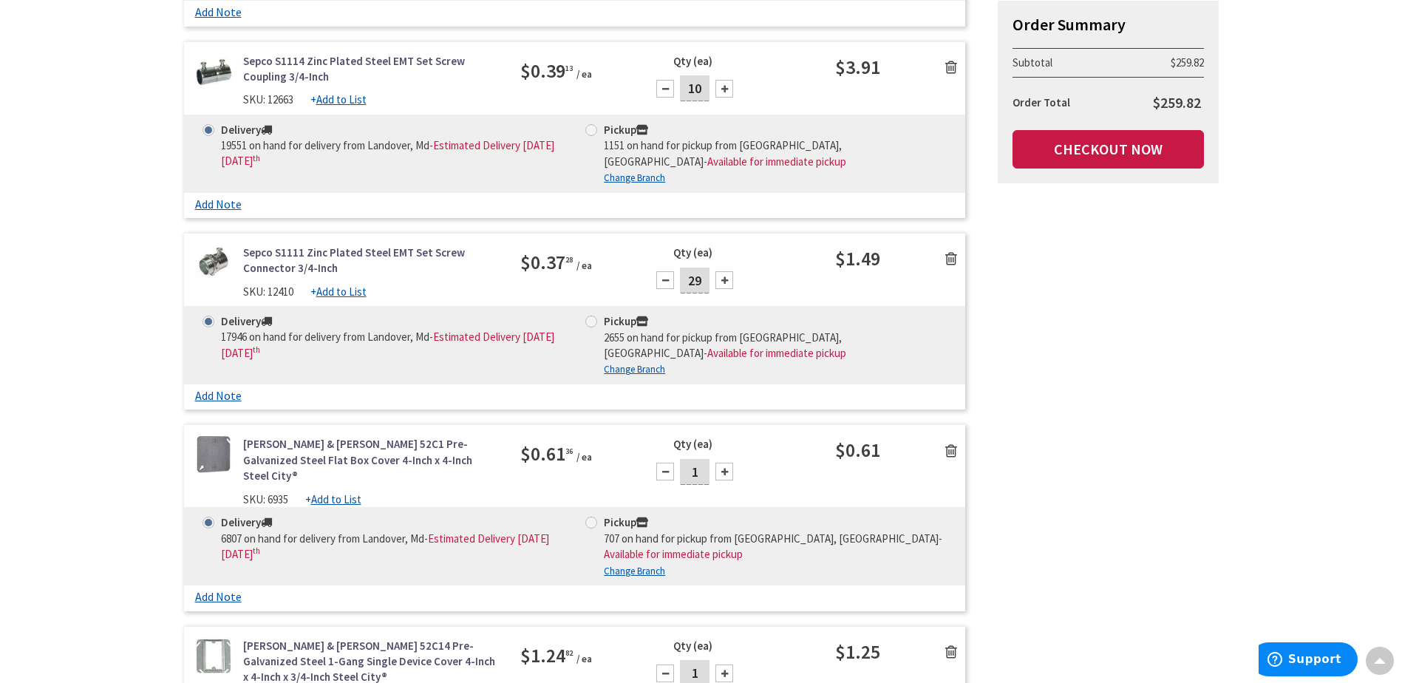
click at [724, 276] on div at bounding box center [725, 280] width 18 height 18
type input "30"
click at [782, 283] on div "Qty (ea) 30" at bounding box center [736, 275] width 195 height 61
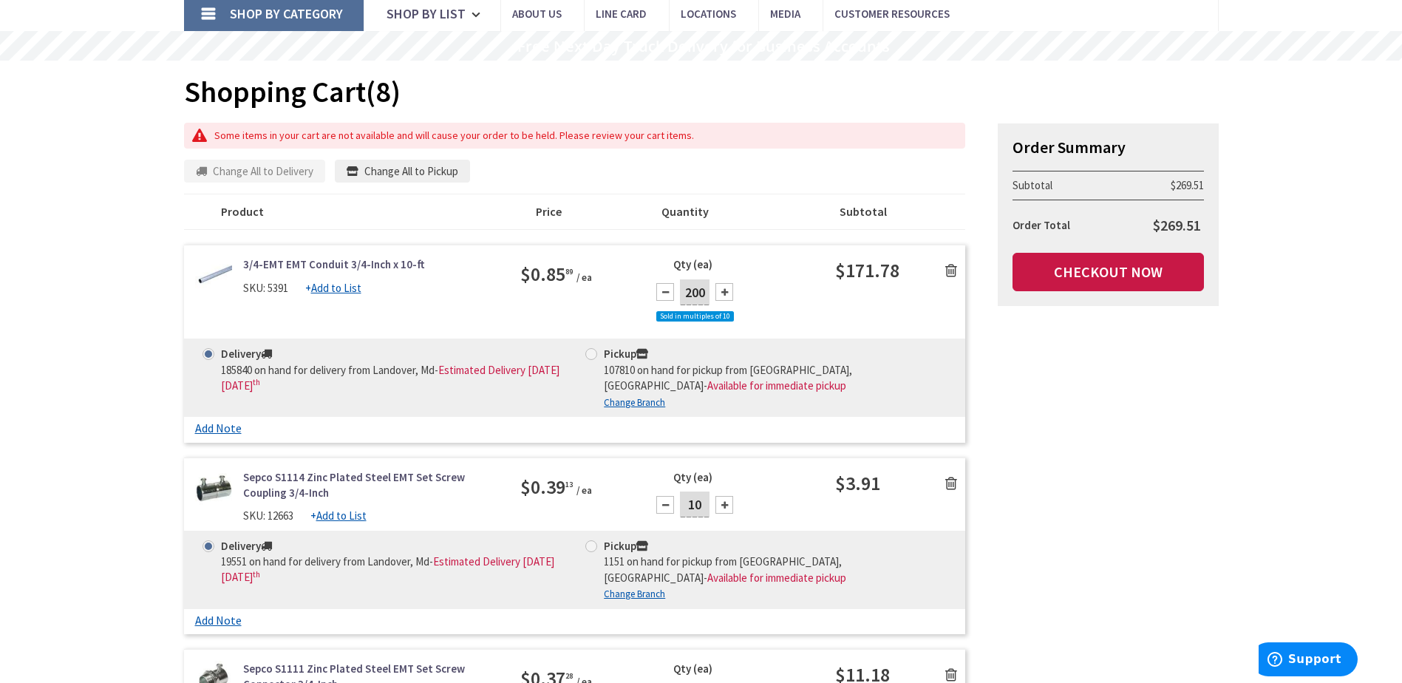
scroll to position [296, 0]
